Goal: Book appointment/travel/reservation

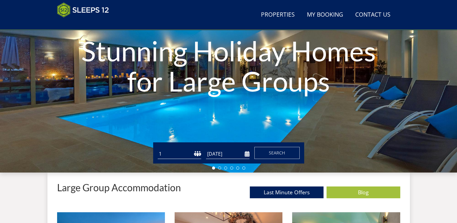
scroll to position [84, 0]
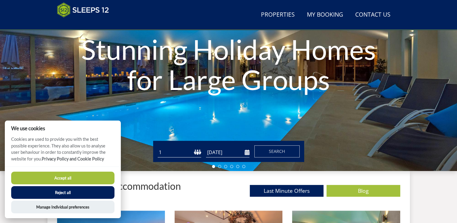
click at [198, 153] on select "1 2 3 4 5 6 7 8 9 10 11 12 13 14 15 16 17 18 19 20 21 22 23 24 25 26 27 28 29 3…" at bounding box center [179, 152] width 43 height 10
select select "14"
click at [158, 147] on select "1 2 3 4 5 6 7 8 9 10 11 12 13 14 15 16 17 18 19 20 21 22 23 24 25 26 27 28 29 3…" at bounding box center [179, 152] width 43 height 10
click at [249, 155] on input "04/09/2025" at bounding box center [227, 152] width 43 height 10
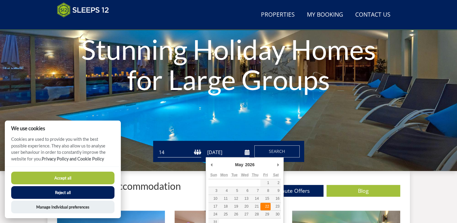
type input "22/05/2026"
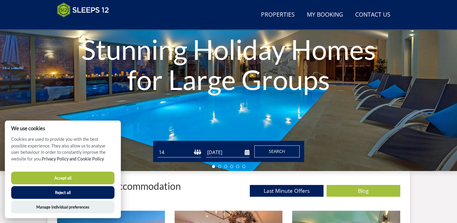
click at [284, 152] on span "Search" at bounding box center [277, 151] width 16 height 6
click at [103, 175] on button "Accept all" at bounding box center [62, 177] width 103 height 13
checkbox input "true"
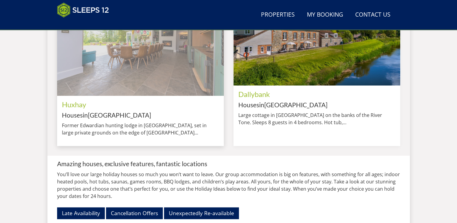
scroll to position [550, 0]
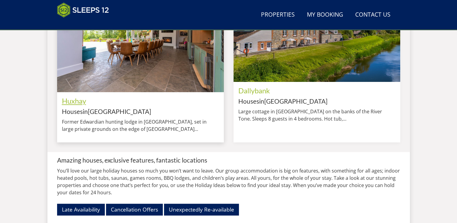
click at [74, 103] on link "Huxhay" at bounding box center [74, 100] width 24 height 9
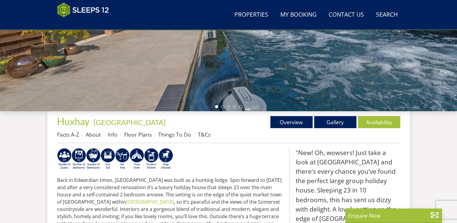
scroll to position [203, 0]
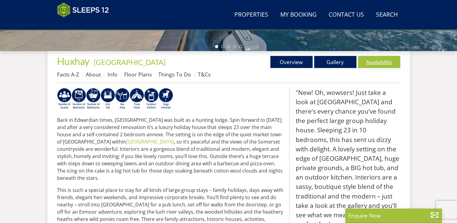
click at [380, 62] on link "Availability" at bounding box center [379, 62] width 42 height 12
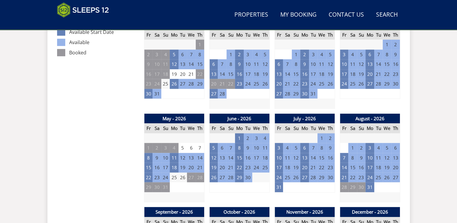
scroll to position [365, 0]
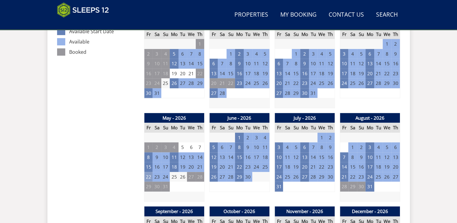
click at [148, 175] on td "22" at bounding box center [148, 177] width 8 height 10
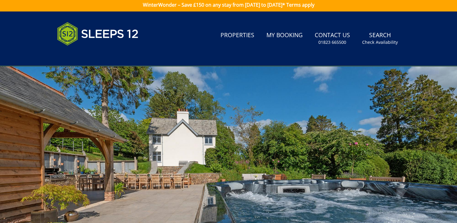
scroll to position [0, 0]
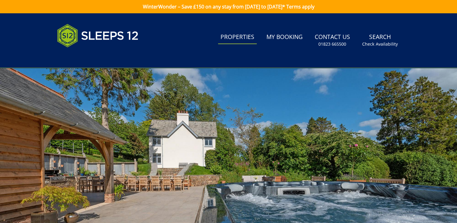
click at [237, 39] on link "Properties" at bounding box center [237, 37] width 39 height 14
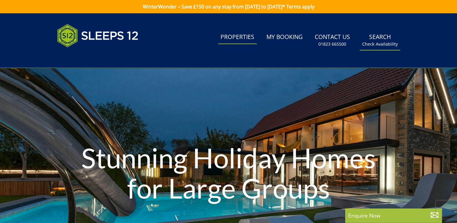
click at [391, 40] on link "Search Check Availability" at bounding box center [379, 40] width 40 height 20
click at [385, 46] on small "Check Availability" at bounding box center [380, 44] width 36 height 6
click at [378, 43] on small "Check Availability" at bounding box center [380, 44] width 36 height 6
click at [378, 40] on link "Search Check Availability" at bounding box center [379, 40] width 40 height 20
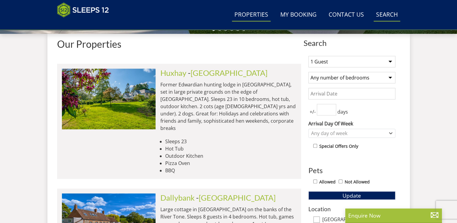
scroll to position [221, 0]
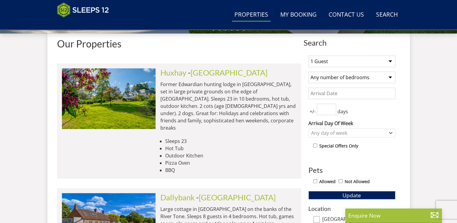
click at [391, 62] on select "1 Guest 2 Guests 3 Guests 4 Guests 5 Guests 6 Guests 7 Guests 8 Guests 9 Guests…" at bounding box center [351, 61] width 87 height 11
select select "14"
click at [308, 56] on select "1 Guest 2 Guests 3 Guests 4 Guests 5 Guests 6 Guests 7 Guests 8 Guests 9 Guests…" at bounding box center [351, 61] width 87 height 11
click at [386, 78] on select "Any number of bedrooms 3 Bedrooms 4 Bedrooms 5 Bedrooms 6 Bedrooms 7 Bedrooms 8…" at bounding box center [351, 77] width 87 height 11
select select "6"
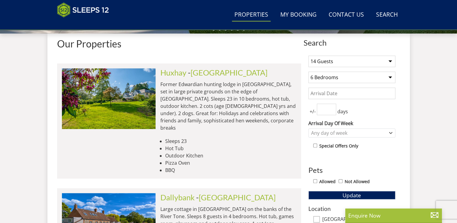
click at [308, 72] on select "Any number of bedrooms 3 Bedrooms 4 Bedrooms 5 Bedrooms 6 Bedrooms 7 Bedrooms 8…" at bounding box center [351, 77] width 87 height 11
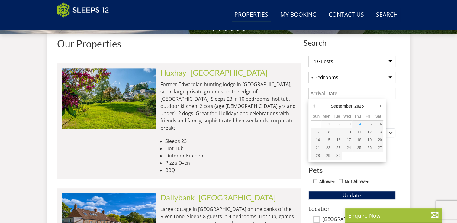
click at [338, 95] on input "Date" at bounding box center [351, 93] width 87 height 11
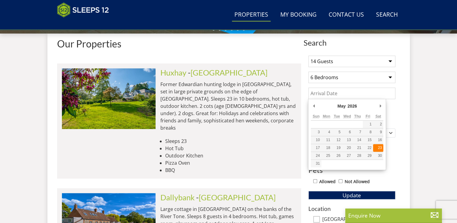
type input "[DATE]"
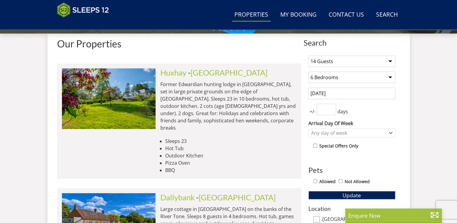
click at [324, 107] on input "number" at bounding box center [326, 109] width 19 height 11
click at [331, 107] on input "1" at bounding box center [326, 109] width 19 height 11
type input "2"
click at [331, 107] on input "2" at bounding box center [326, 109] width 19 height 11
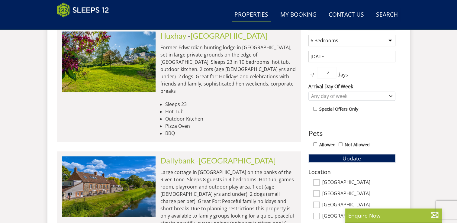
scroll to position [257, 0]
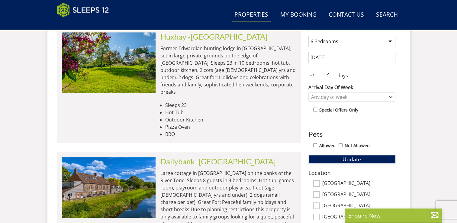
click at [359, 155] on span "Update" at bounding box center [351, 158] width 18 height 7
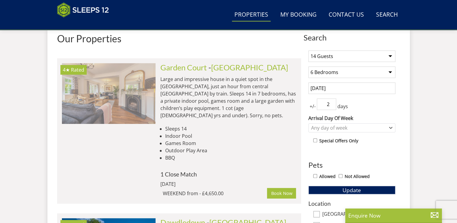
scroll to position [0, 656]
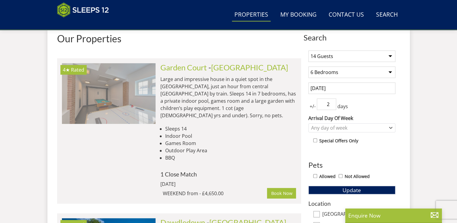
click at [113, 106] on img at bounding box center [109, 93] width 94 height 60
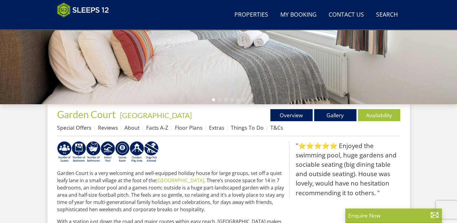
scroll to position [153, 0]
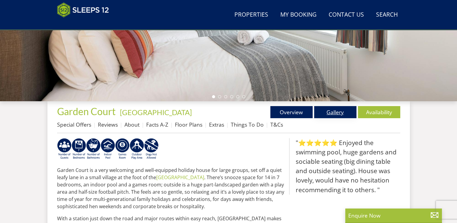
click at [334, 111] on link "Gallery" at bounding box center [335, 112] width 42 height 12
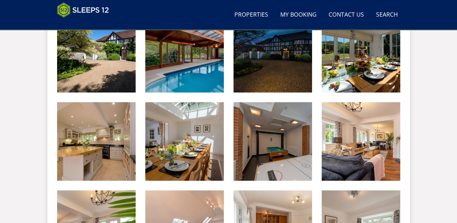
scroll to position [280, 0]
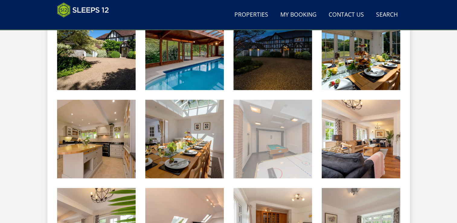
click at [272, 151] on img at bounding box center [272, 139] width 78 height 78
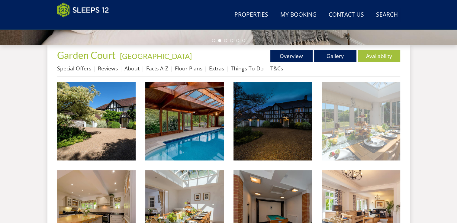
scroll to position [209, 0]
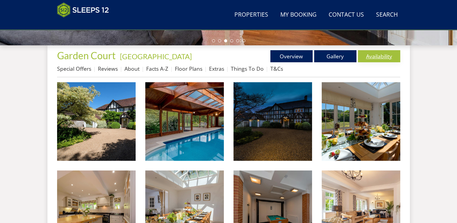
click at [374, 56] on link "Availability" at bounding box center [379, 56] width 42 height 12
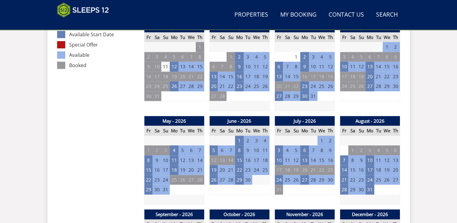
scroll to position [363, 0]
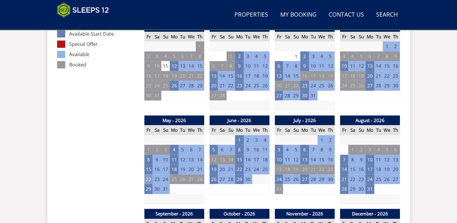
click at [146, 180] on td "22" at bounding box center [148, 179] width 8 height 10
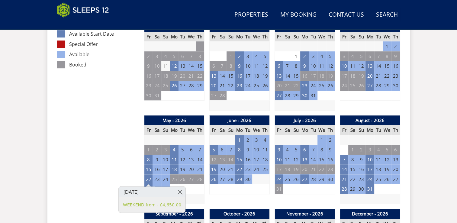
click at [157, 180] on td "23" at bounding box center [156, 179] width 8 height 10
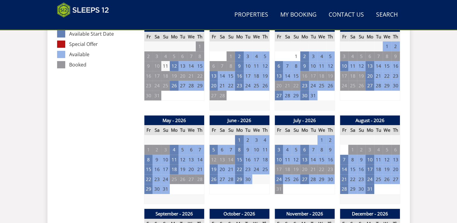
click at [157, 179] on td "23" at bounding box center [156, 179] width 8 height 10
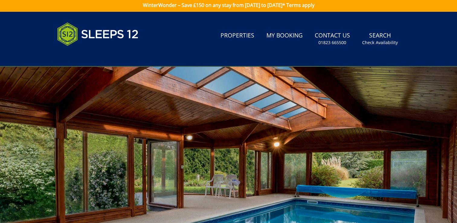
scroll to position [0, 0]
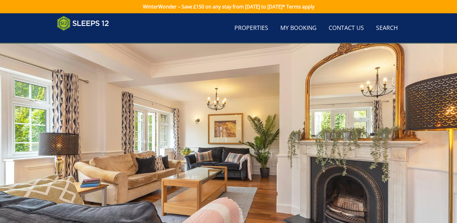
scroll to position [209, 0]
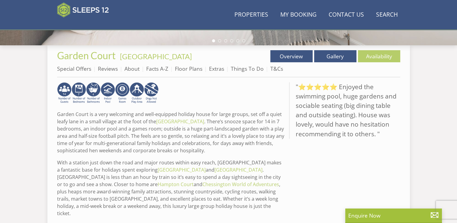
scroll to position [153, 0]
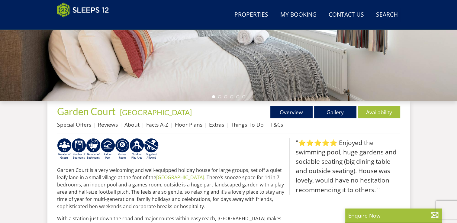
select select "14"
select select "6"
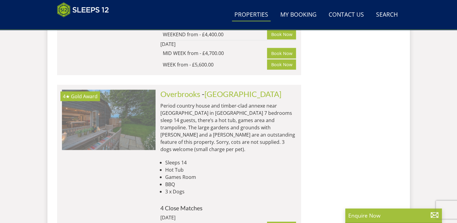
scroll to position [0, 562]
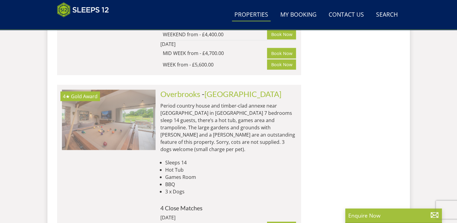
click at [107, 90] on img at bounding box center [109, 120] width 94 height 60
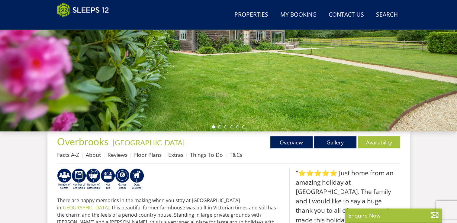
scroll to position [123, 0]
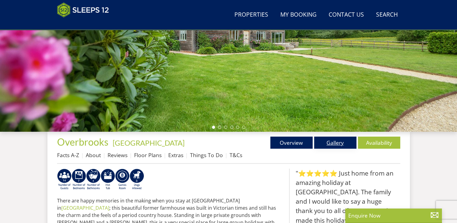
click at [334, 144] on link "Gallery" at bounding box center [335, 142] width 42 height 12
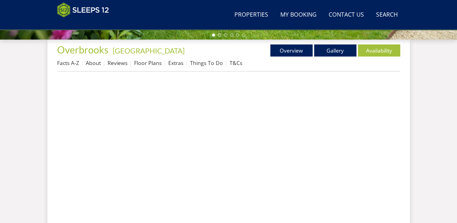
scroll to position [263, 0]
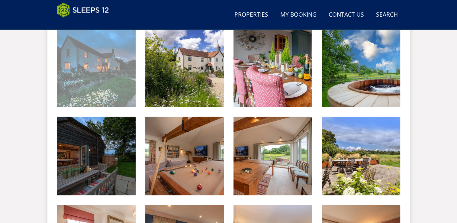
click at [112, 87] on img at bounding box center [96, 67] width 78 height 78
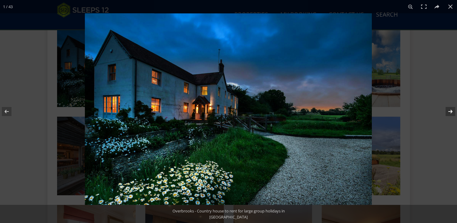
click at [451, 110] on button at bounding box center [446, 111] width 21 height 30
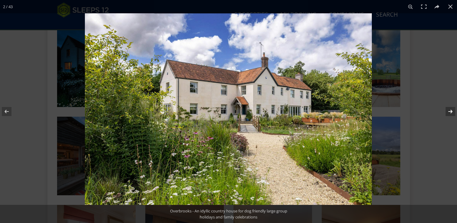
click at [451, 110] on button at bounding box center [446, 111] width 21 height 30
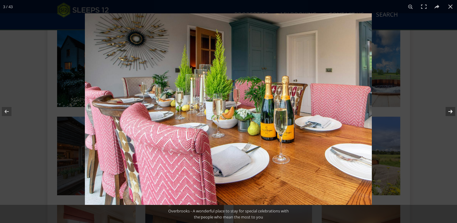
click at [451, 110] on button at bounding box center [446, 111] width 21 height 30
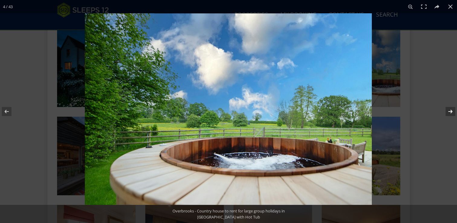
click at [451, 110] on button at bounding box center [446, 111] width 21 height 30
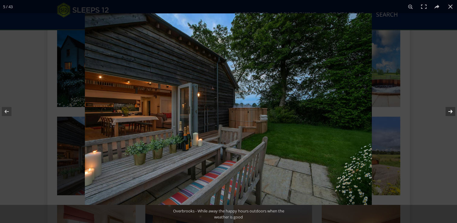
click at [451, 110] on button at bounding box center [446, 111] width 21 height 30
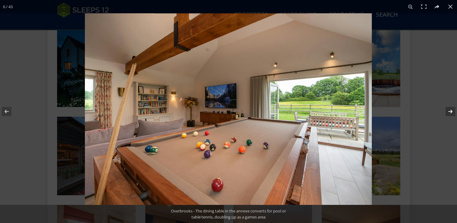
click at [451, 110] on button at bounding box center [446, 111] width 21 height 30
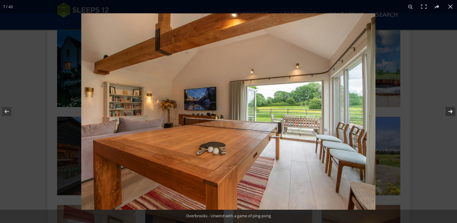
click at [451, 110] on button at bounding box center [446, 111] width 21 height 30
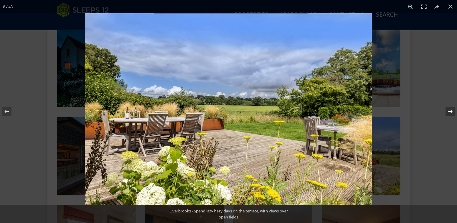
click at [451, 110] on button at bounding box center [446, 111] width 21 height 30
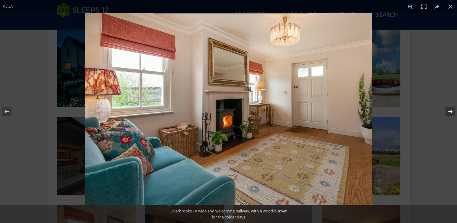
click at [451, 110] on button at bounding box center [446, 111] width 21 height 30
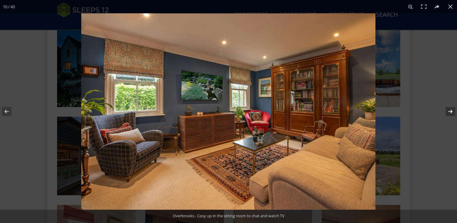
click at [451, 110] on button at bounding box center [446, 111] width 21 height 30
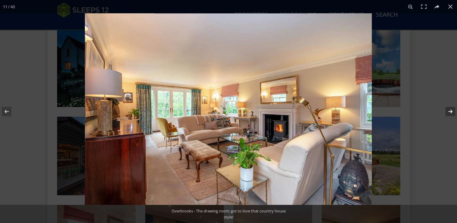
click at [451, 110] on button at bounding box center [446, 111] width 21 height 30
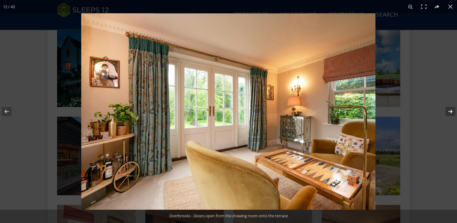
click at [451, 110] on button at bounding box center [446, 111] width 21 height 30
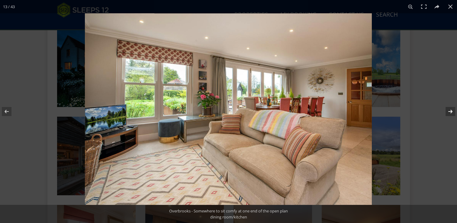
click at [451, 110] on button at bounding box center [446, 111] width 21 height 30
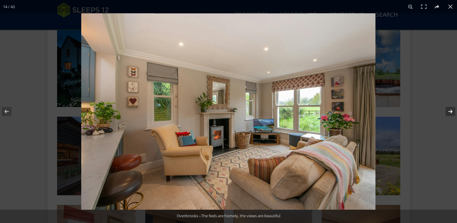
click at [451, 110] on button at bounding box center [446, 111] width 21 height 30
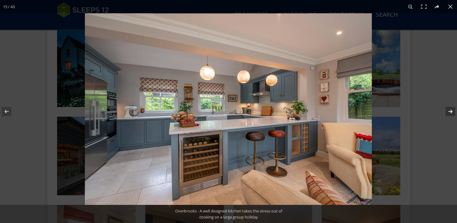
click at [451, 110] on button at bounding box center [446, 111] width 21 height 30
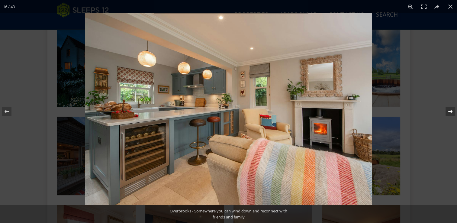
click at [451, 110] on button at bounding box center [446, 111] width 21 height 30
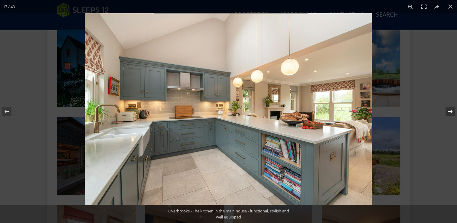
click at [451, 110] on button at bounding box center [446, 111] width 21 height 30
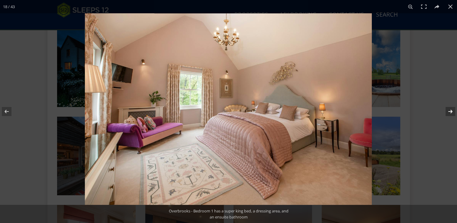
click at [451, 110] on button at bounding box center [446, 111] width 21 height 30
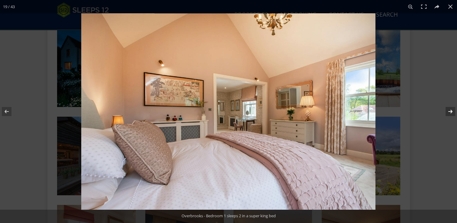
click at [451, 110] on button at bounding box center [446, 111] width 21 height 30
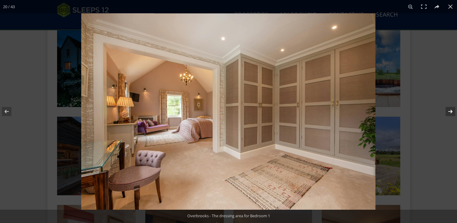
click at [451, 110] on button at bounding box center [446, 111] width 21 height 30
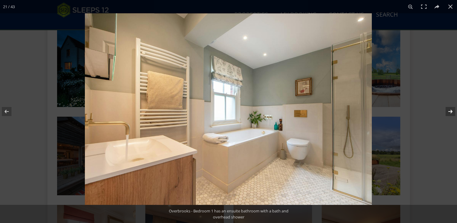
click at [451, 110] on button at bounding box center [446, 111] width 21 height 30
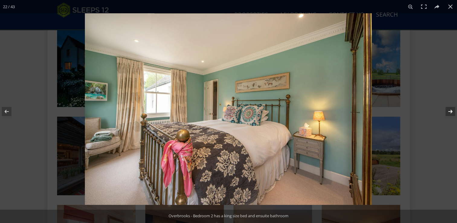
click at [451, 110] on button at bounding box center [446, 111] width 21 height 30
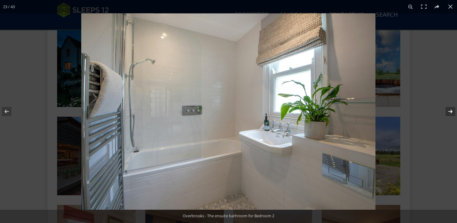
click at [451, 110] on button at bounding box center [446, 111] width 21 height 30
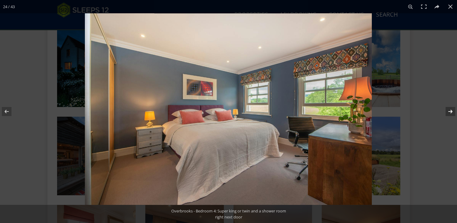
click at [451, 110] on button at bounding box center [446, 111] width 21 height 30
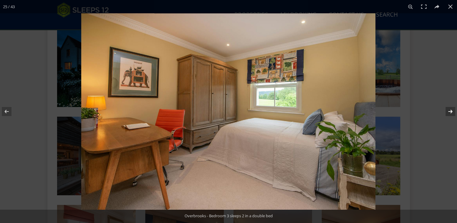
click at [451, 110] on button at bounding box center [446, 111] width 21 height 30
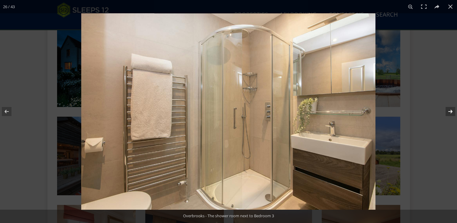
click at [451, 110] on button at bounding box center [446, 111] width 21 height 30
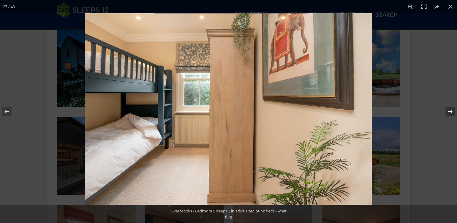
click at [451, 110] on button at bounding box center [446, 111] width 21 height 30
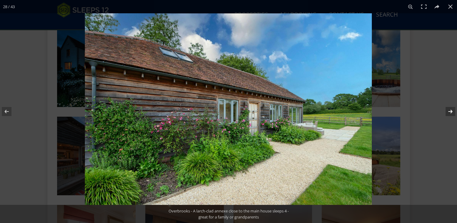
click at [451, 110] on button at bounding box center [446, 111] width 21 height 30
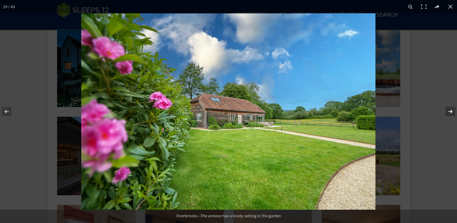
click at [451, 110] on button at bounding box center [446, 111] width 21 height 30
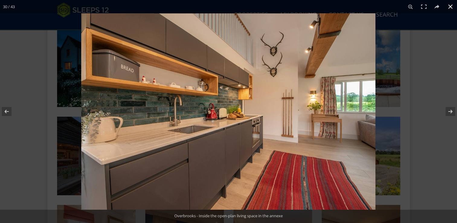
click at [450, 9] on button at bounding box center [449, 6] width 13 height 13
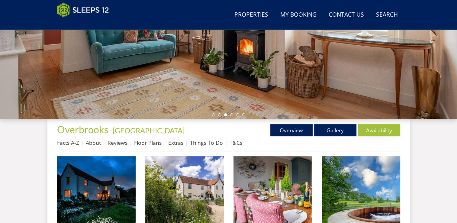
scroll to position [135, 0]
click at [378, 129] on link "Availability" at bounding box center [379, 130] width 42 height 12
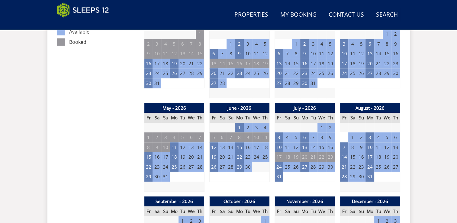
scroll to position [381, 0]
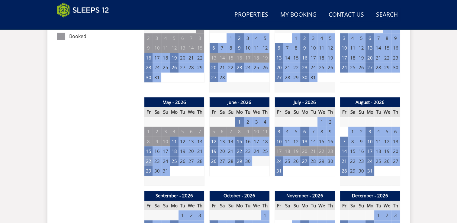
click at [148, 161] on td "22" at bounding box center [148, 161] width 8 height 10
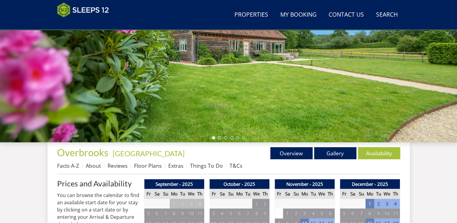
scroll to position [110, 0]
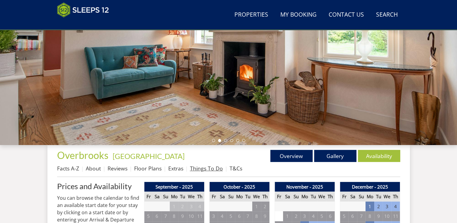
click at [203, 165] on link "Things To Do" at bounding box center [206, 167] width 33 height 7
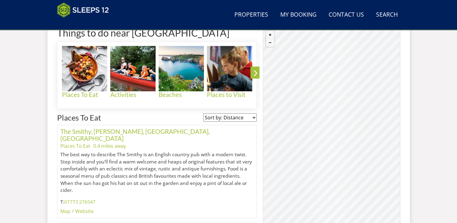
scroll to position [264, 0]
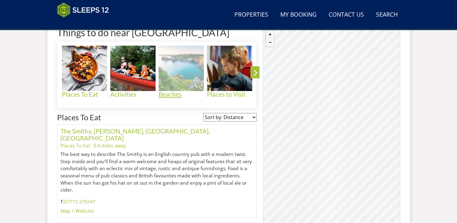
click at [176, 94] on h4 "Beaches" at bounding box center [180, 94] width 45 height 7
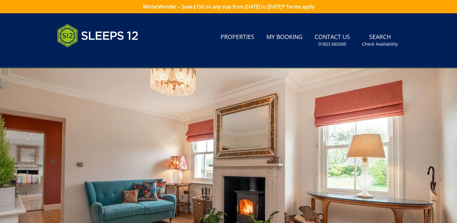
scroll to position [264, 0]
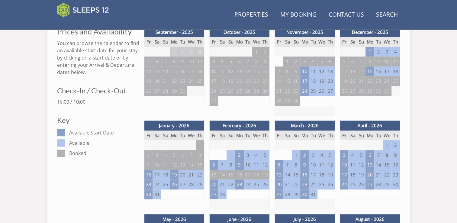
scroll to position [110, 0]
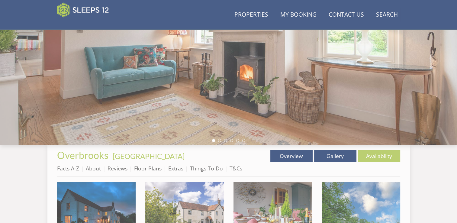
scroll to position [135, 0]
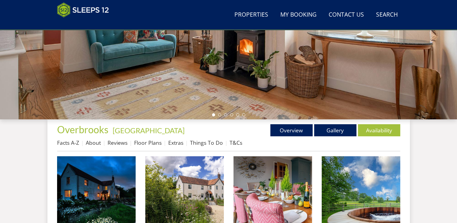
scroll to position [123, 0]
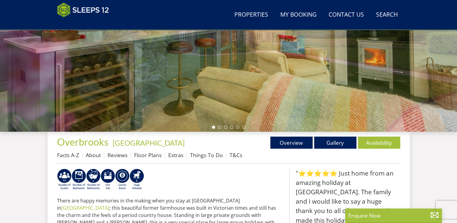
select select "14"
select select "6"
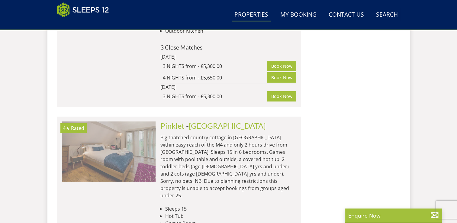
scroll to position [0, 1499]
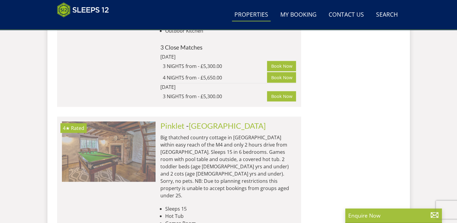
click at [126, 121] on img at bounding box center [109, 151] width 94 height 60
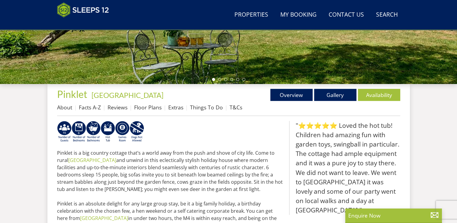
scroll to position [170, 0]
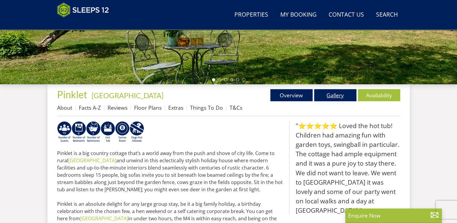
click at [333, 95] on link "Gallery" at bounding box center [335, 95] width 42 height 12
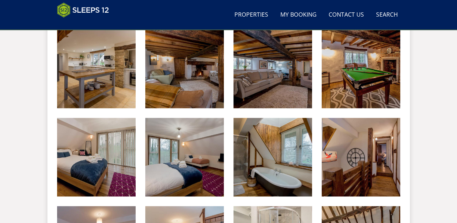
scroll to position [534, 0]
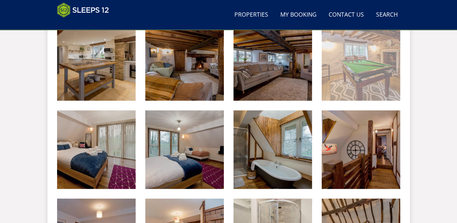
click at [375, 78] on img at bounding box center [360, 61] width 78 height 78
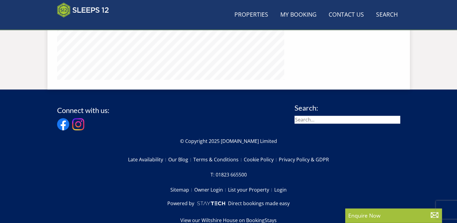
scroll to position [170, 0]
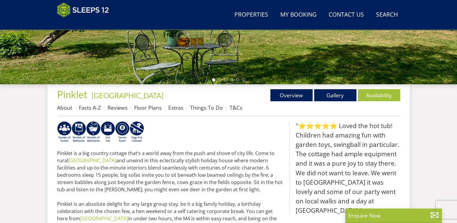
select select "14"
select select "6"
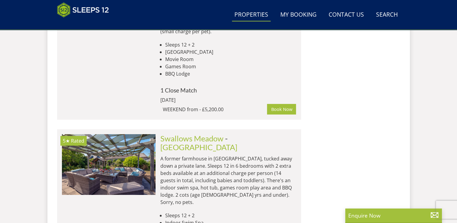
scroll to position [2109, 0]
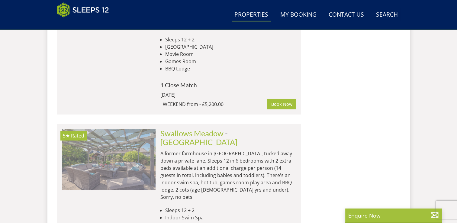
click at [129, 129] on img at bounding box center [109, 159] width 94 height 60
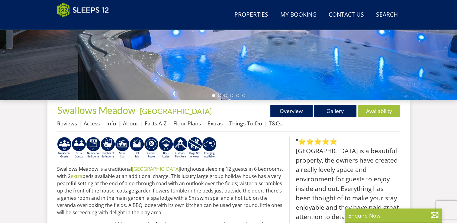
scroll to position [155, 0]
click at [380, 110] on link "Availability" at bounding box center [379, 111] width 42 height 12
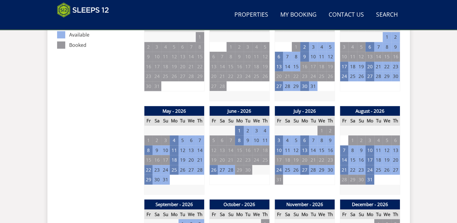
scroll to position [374, 0]
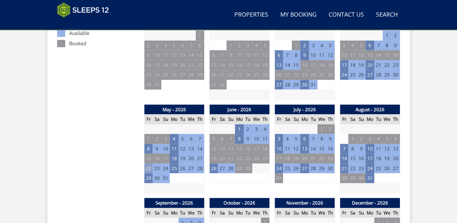
click at [151, 166] on td "22" at bounding box center [148, 168] width 8 height 10
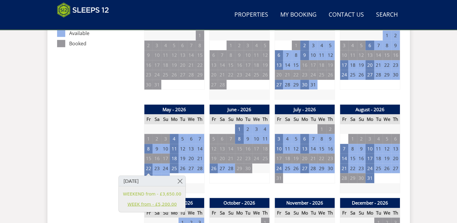
click at [155, 206] on link "WEEK from - £5,200.00" at bounding box center [152, 204] width 58 height 6
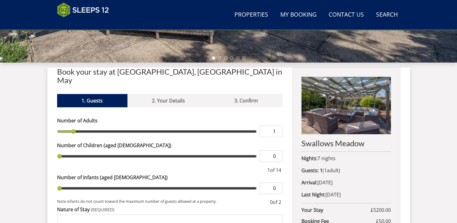
scroll to position [193, 0]
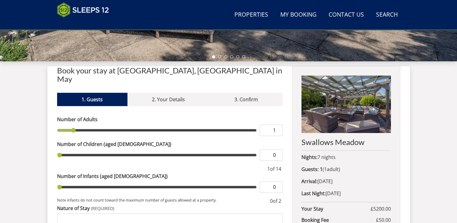
type input "9"
click at [188, 124] on input "range" at bounding box center [157, 129] width 200 height 11
type input "5"
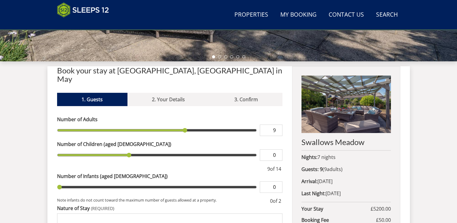
type input "5"
click at [152, 149] on input "range" at bounding box center [157, 154] width 200 height 11
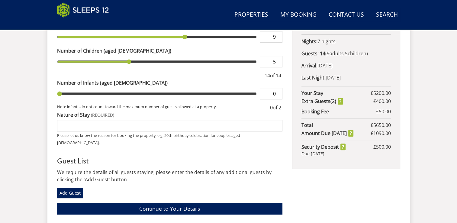
scroll to position [308, 0]
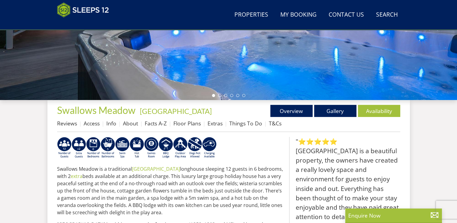
scroll to position [2109, 0]
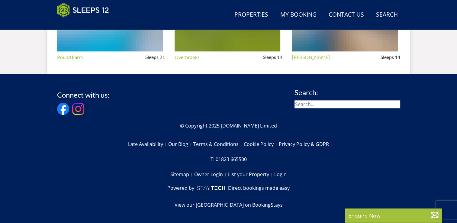
select select "14"
select select "6"
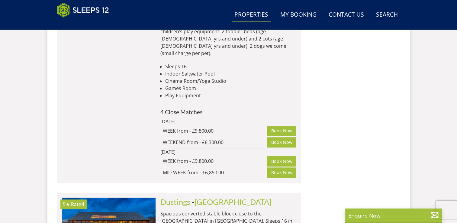
scroll to position [2834, 0]
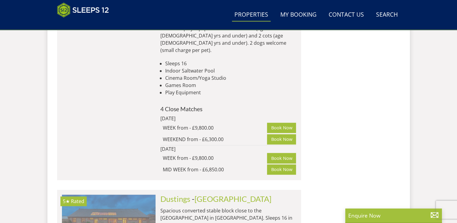
click at [117, 194] on img at bounding box center [109, 224] width 94 height 60
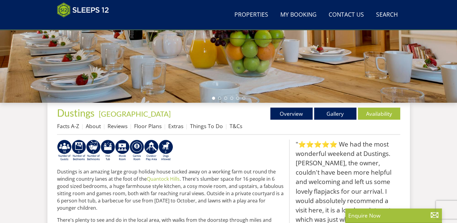
scroll to position [152, 0]
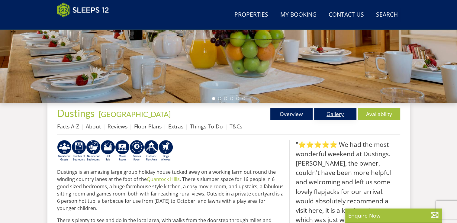
click at [336, 115] on link "Gallery" at bounding box center [335, 114] width 42 height 12
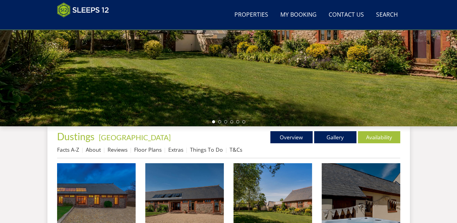
scroll to position [176, 0]
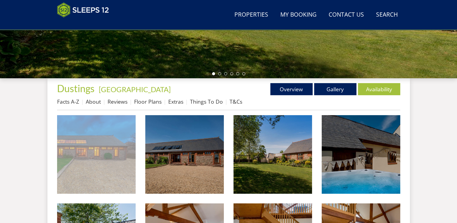
click at [91, 184] on img at bounding box center [96, 154] width 78 height 78
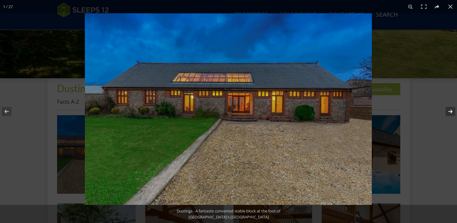
click at [450, 110] on button at bounding box center [446, 111] width 21 height 30
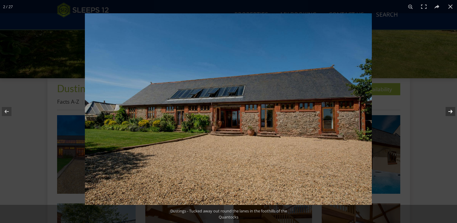
click at [449, 110] on button at bounding box center [446, 111] width 21 height 30
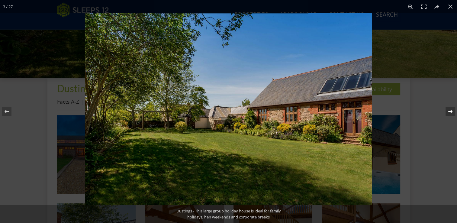
click at [449, 110] on button at bounding box center [446, 111] width 21 height 30
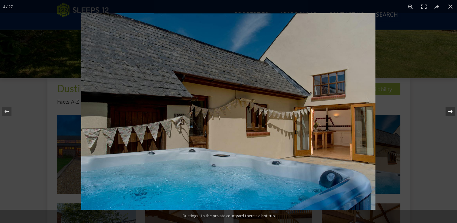
click at [449, 110] on button at bounding box center [446, 111] width 21 height 30
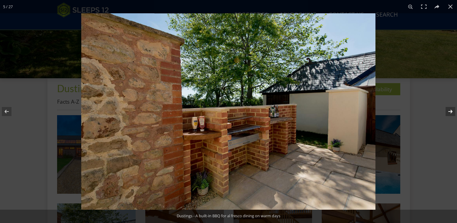
click at [449, 110] on button at bounding box center [446, 111] width 21 height 30
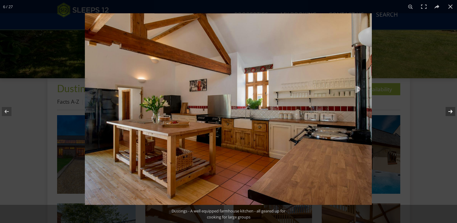
click at [449, 110] on button at bounding box center [446, 111] width 21 height 30
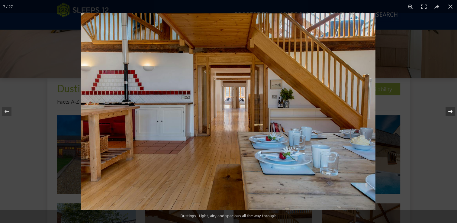
click at [449, 110] on button at bounding box center [446, 111] width 21 height 30
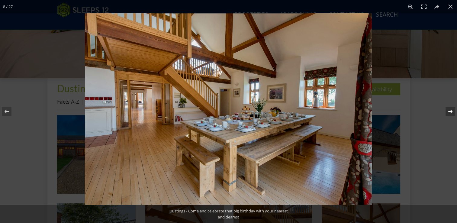
click at [449, 110] on button at bounding box center [446, 111] width 21 height 30
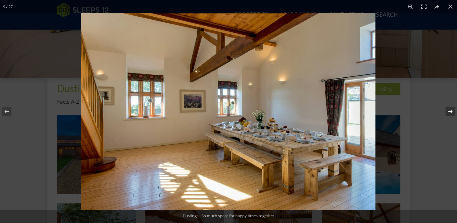
click at [449, 110] on button at bounding box center [446, 111] width 21 height 30
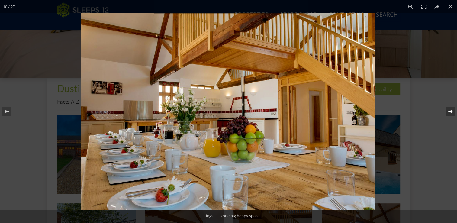
click at [449, 110] on button at bounding box center [446, 111] width 21 height 30
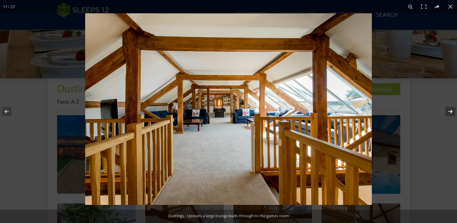
click at [449, 110] on button at bounding box center [446, 111] width 21 height 30
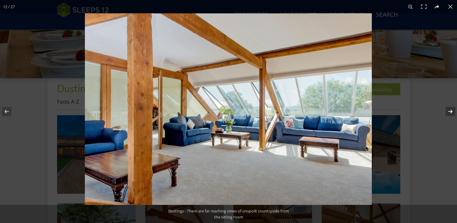
click at [449, 110] on button at bounding box center [446, 111] width 21 height 30
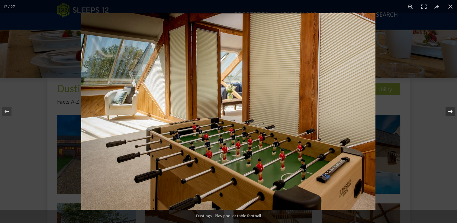
click at [449, 110] on button at bounding box center [446, 111] width 21 height 30
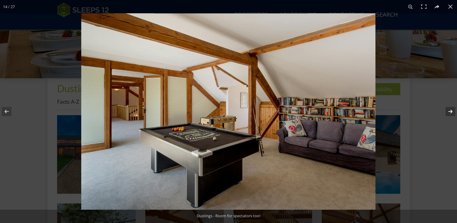
click at [449, 110] on button at bounding box center [446, 111] width 21 height 30
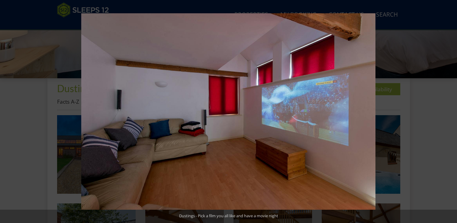
click at [449, 110] on button at bounding box center [446, 111] width 21 height 30
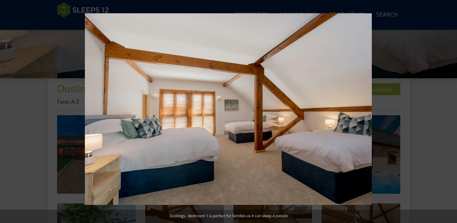
click at [449, 110] on button at bounding box center [446, 111] width 21 height 30
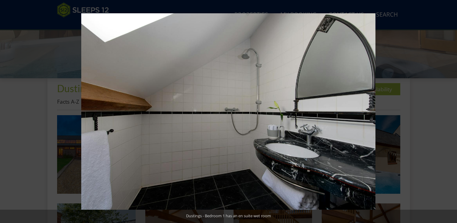
click at [449, 110] on button at bounding box center [446, 111] width 21 height 30
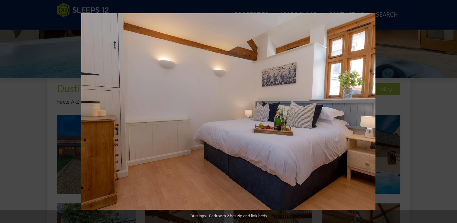
click at [449, 110] on button at bounding box center [446, 111] width 21 height 30
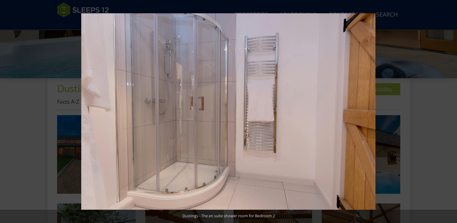
click at [449, 110] on button at bounding box center [446, 111] width 21 height 30
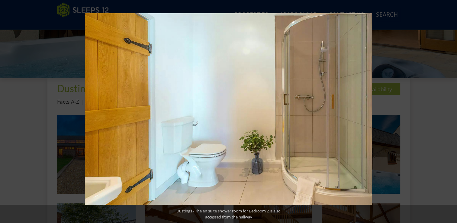
click at [449, 110] on button at bounding box center [446, 111] width 21 height 30
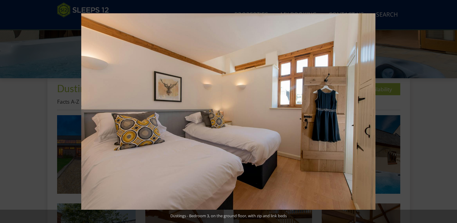
click at [449, 110] on button at bounding box center [446, 111] width 21 height 30
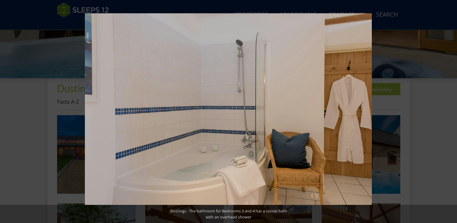
click at [449, 110] on button at bounding box center [446, 111] width 21 height 30
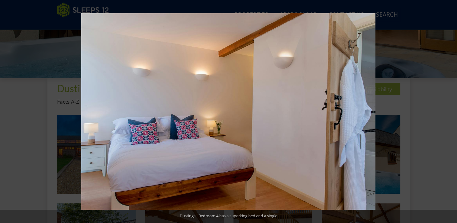
click at [449, 110] on button at bounding box center [446, 111] width 21 height 30
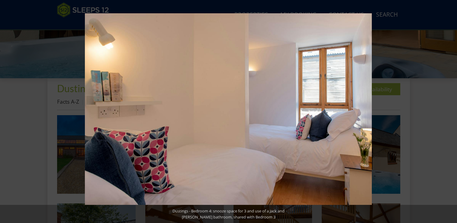
click at [449, 110] on button at bounding box center [446, 111] width 21 height 30
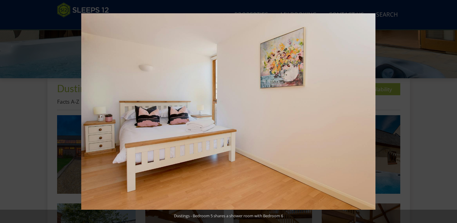
click at [449, 110] on button at bounding box center [446, 111] width 21 height 30
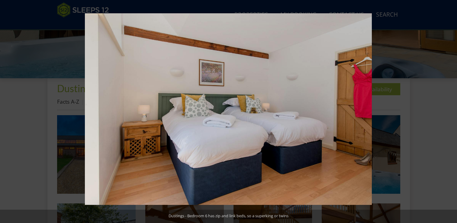
click at [449, 110] on button at bounding box center [446, 111] width 21 height 30
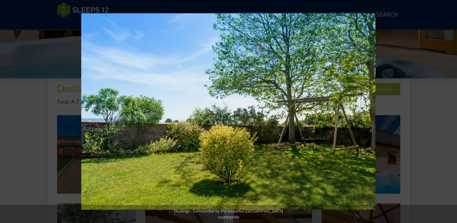
click at [449, 110] on button at bounding box center [446, 111] width 21 height 30
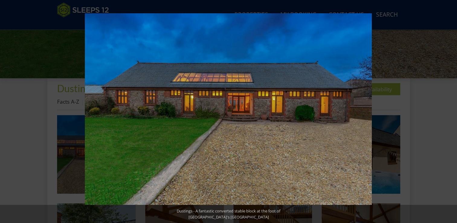
click at [449, 110] on button at bounding box center [446, 111] width 21 height 30
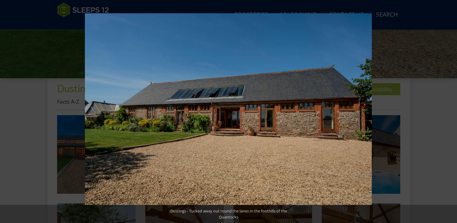
click at [449, 110] on button at bounding box center [446, 111] width 21 height 30
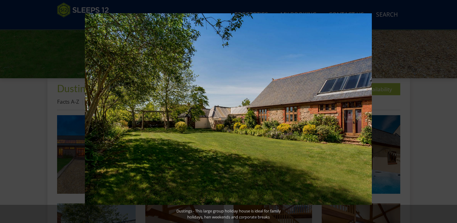
click at [449, 110] on button at bounding box center [446, 111] width 21 height 30
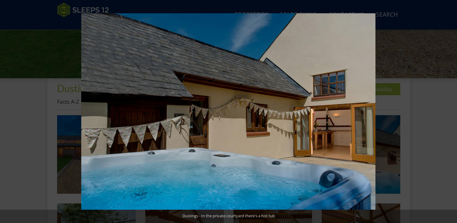
click at [449, 110] on button at bounding box center [446, 111] width 21 height 30
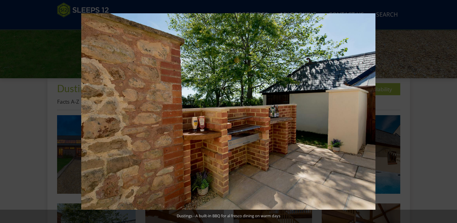
click at [449, 110] on button at bounding box center [446, 111] width 21 height 30
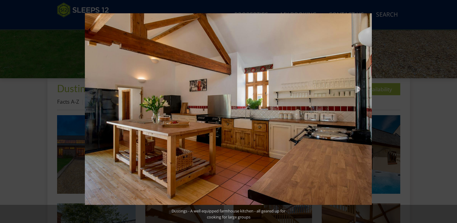
click at [449, 110] on button at bounding box center [446, 111] width 21 height 30
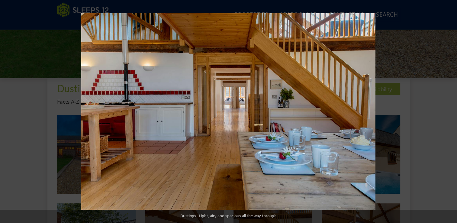
click at [449, 110] on button at bounding box center [446, 111] width 21 height 30
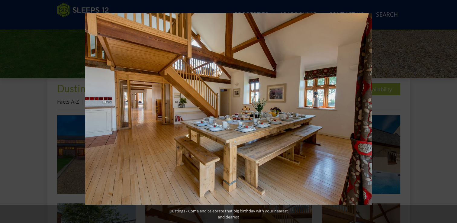
click at [449, 110] on button at bounding box center [446, 111] width 21 height 30
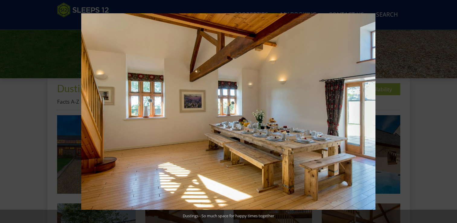
click at [449, 110] on button at bounding box center [446, 111] width 21 height 30
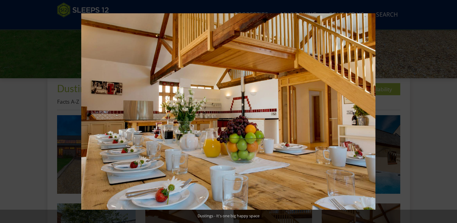
click at [449, 110] on button at bounding box center [446, 111] width 21 height 30
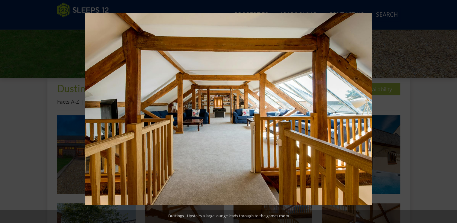
click at [449, 110] on button at bounding box center [446, 111] width 21 height 30
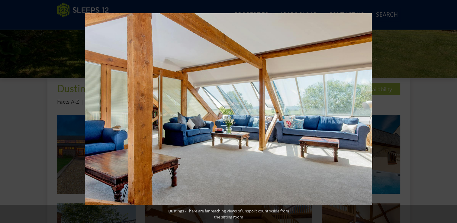
click at [449, 110] on button at bounding box center [446, 111] width 21 height 30
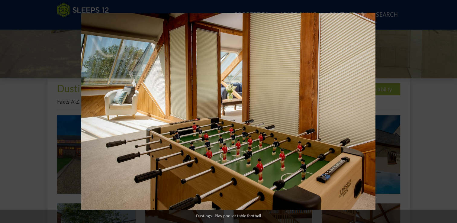
click at [449, 110] on button at bounding box center [446, 111] width 21 height 30
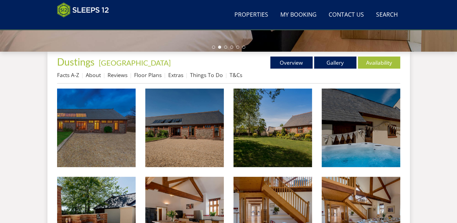
scroll to position [203, 0]
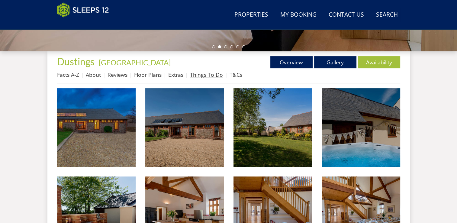
click at [206, 77] on link "Things To Do" at bounding box center [206, 74] width 33 height 7
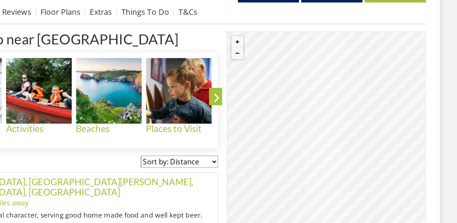
scroll to position [216, 0]
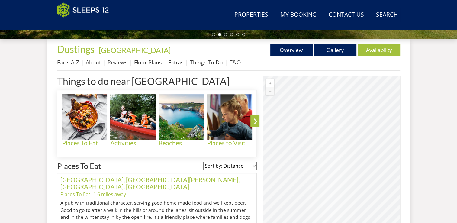
click at [270, 83] on button "Zoom in" at bounding box center [270, 83] width 8 height 8
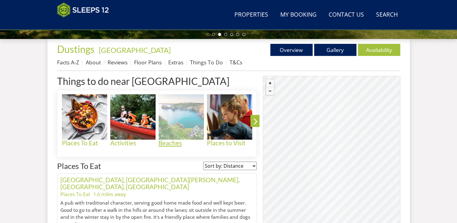
click at [173, 138] on img at bounding box center [180, 116] width 45 height 45
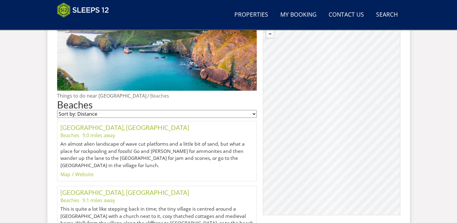
scroll to position [272, 0]
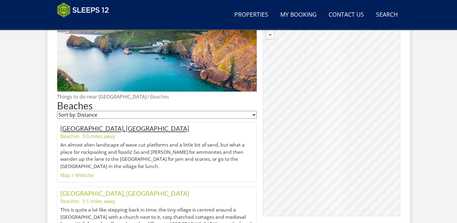
click at [77, 129] on link "[GEOGRAPHIC_DATA], [GEOGRAPHIC_DATA]" at bounding box center [124, 128] width 129 height 8
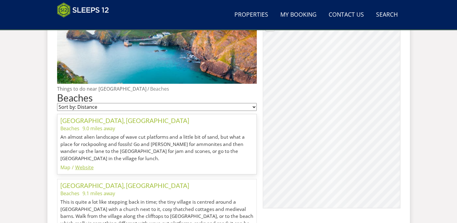
scroll to position [280, 0]
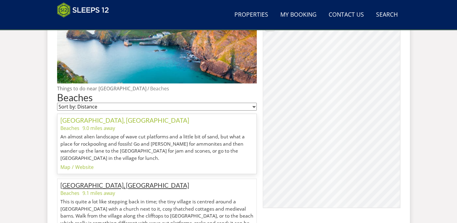
click at [99, 184] on link "[GEOGRAPHIC_DATA], [GEOGRAPHIC_DATA]" at bounding box center [124, 185] width 129 height 8
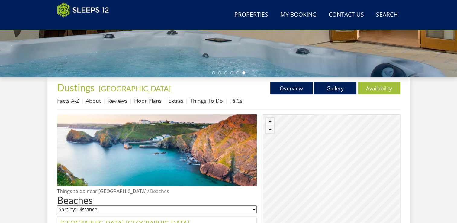
scroll to position [158, 0]
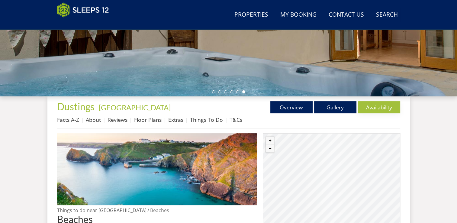
click at [380, 107] on link "Availability" at bounding box center [379, 107] width 42 height 12
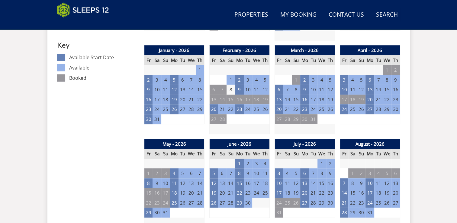
scroll to position [349, 0]
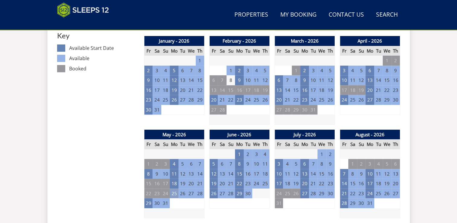
click at [174, 194] on td "25" at bounding box center [174, 193] width 8 height 10
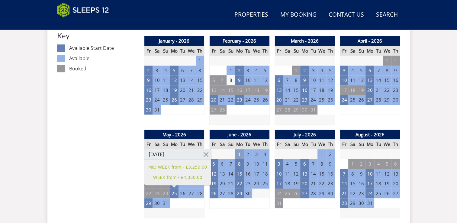
click at [239, 154] on td "1" at bounding box center [239, 154] width 8 height 10
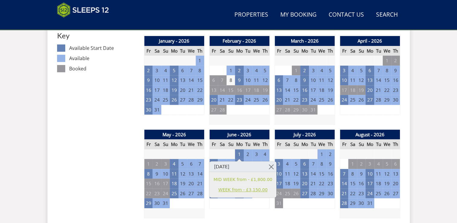
click at [235, 189] on link "WEEK from - £3,150.00" at bounding box center [242, 190] width 59 height 6
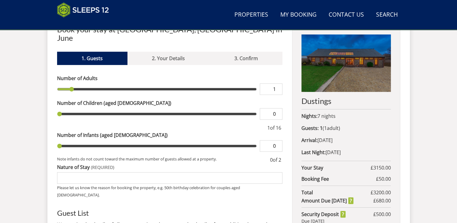
scroll to position [235, 0]
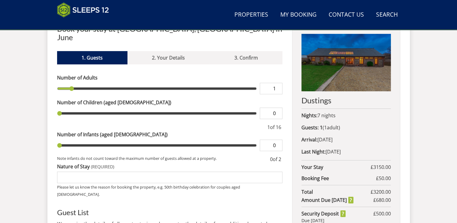
type input "10"
click at [176, 83] on input "range" at bounding box center [157, 88] width 200 height 11
type input "9"
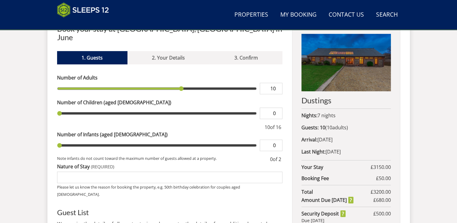
type input "9"
click at [173, 83] on input "range" at bounding box center [157, 88] width 200 height 11
type input "7"
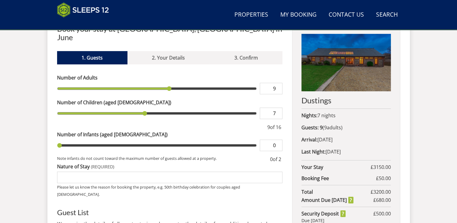
click at [148, 107] on input "range" at bounding box center [157, 112] width 200 height 11
type input "6"
click at [133, 107] on input "range" at bounding box center [157, 112] width 200 height 11
type input "5"
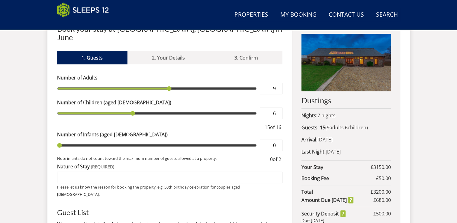
type input "5"
click at [124, 107] on input "range" at bounding box center [157, 112] width 200 height 11
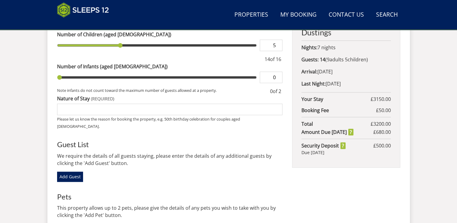
scroll to position [295, 0]
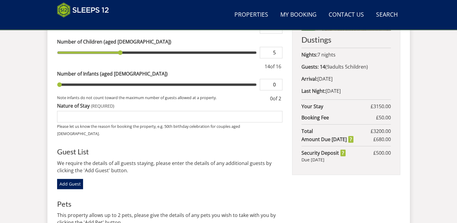
click at [309, 81] on strong "Arrival:" at bounding box center [309, 78] width 16 height 7
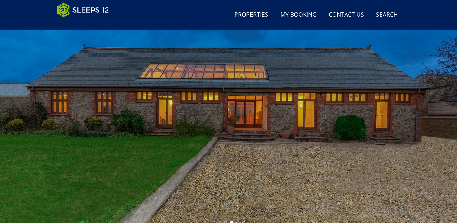
scroll to position [0, 0]
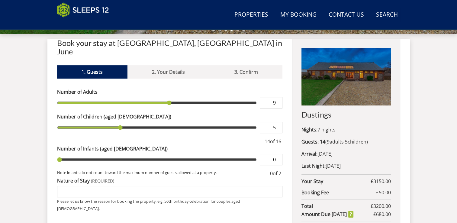
scroll to position [221, 0]
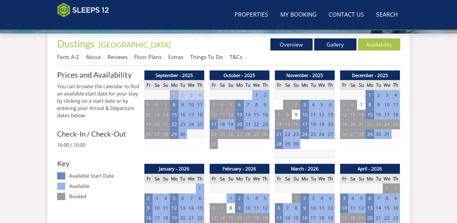
scroll to position [349, 0]
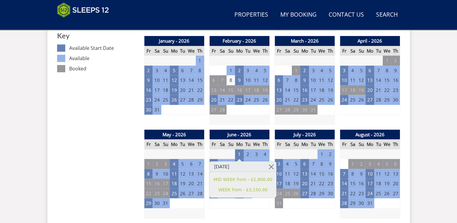
click at [240, 210] on div "June - 2026 Fr Sa Su Mo Tu We Th 29 30 31 1 2 3 4 5 6 7 8 9 10 11 12 13" at bounding box center [239, 173] width 60 height 89
click at [175, 194] on td "25" at bounding box center [174, 193] width 8 height 10
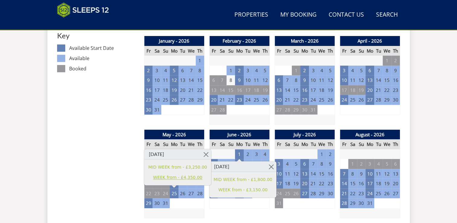
click at [169, 176] on link "WEEK from - £4,350.00" at bounding box center [177, 177] width 59 height 6
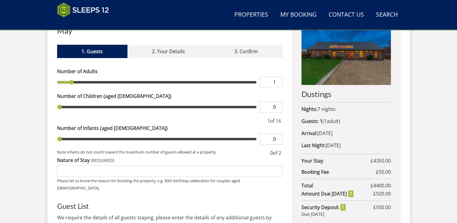
scroll to position [241, 0]
type input "8"
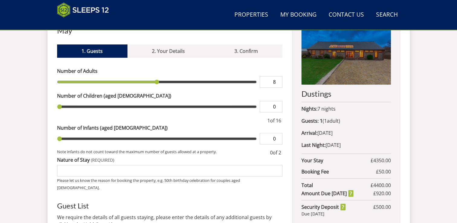
click at [154, 76] on input "range" at bounding box center [157, 81] width 200 height 11
click at [162, 76] on input "range" at bounding box center [157, 81] width 200 height 11
type input "9"
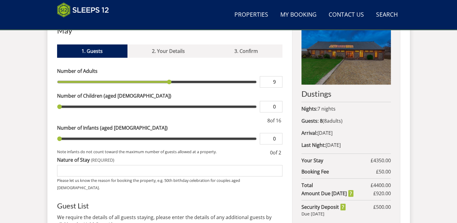
click at [164, 76] on input "range" at bounding box center [157, 81] width 200 height 11
type input "6"
click at [130, 101] on input "range" at bounding box center [157, 106] width 200 height 11
type input "5"
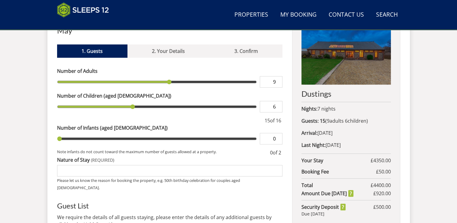
type input "5"
click at [121, 101] on input "range" at bounding box center [157, 106] width 200 height 11
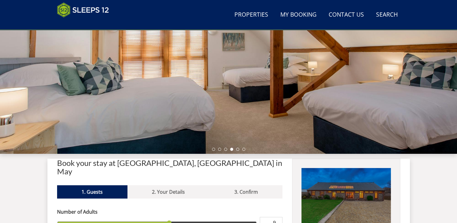
scroll to position [97, 0]
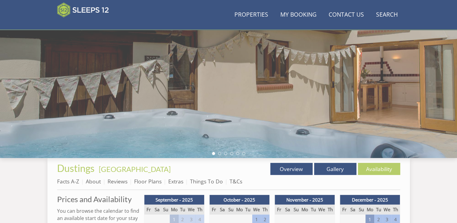
scroll to position [349, 0]
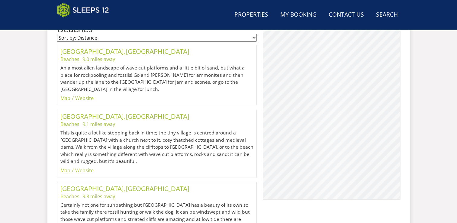
scroll to position [158, 0]
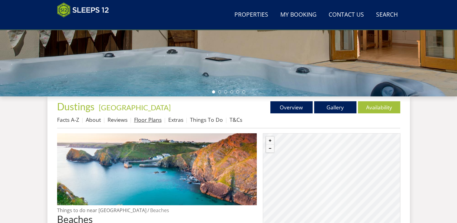
click at [138, 121] on link "Floor Plans" at bounding box center [147, 119] width 27 height 7
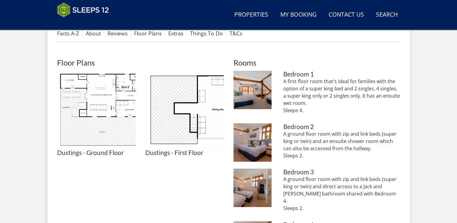
scroll to position [244, 0]
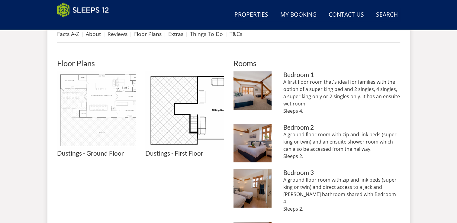
click at [100, 103] on img at bounding box center [96, 110] width 78 height 78
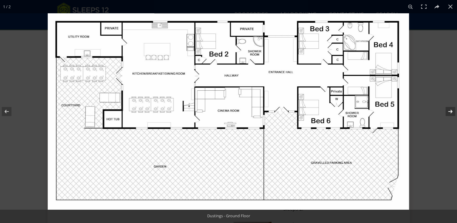
click at [449, 110] on button at bounding box center [446, 111] width 21 height 30
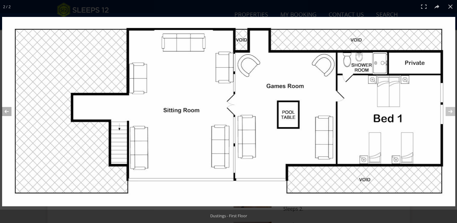
click at [6, 113] on button at bounding box center [10, 111] width 21 height 30
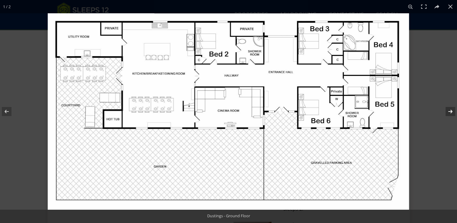
click at [451, 113] on button at bounding box center [446, 111] width 21 height 30
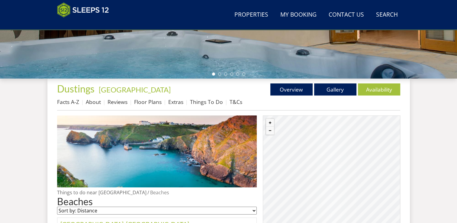
scroll to position [174, 0]
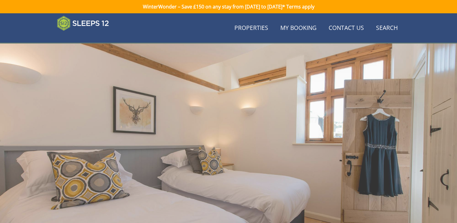
scroll to position [203, 0]
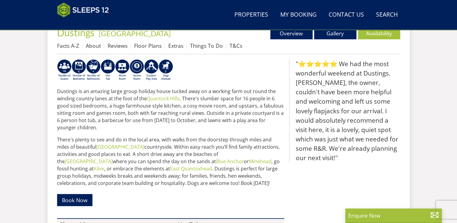
scroll to position [231, 0]
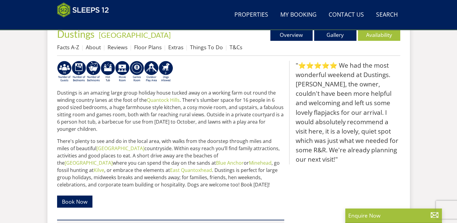
select select "14"
select select "6"
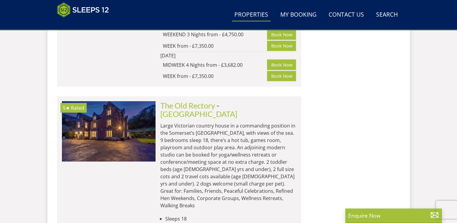
scroll to position [3860, 0]
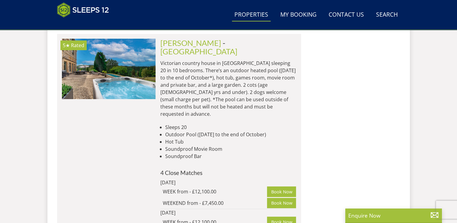
scroll to position [4544, 0]
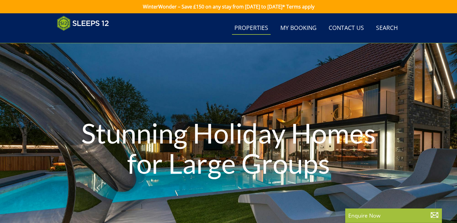
select select "14"
select select "6"
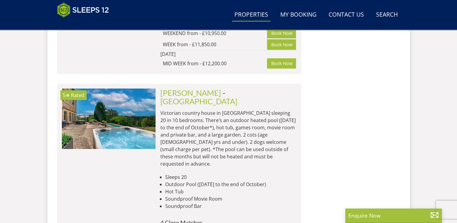
scroll to position [4486, 0]
